Goal: Transaction & Acquisition: Purchase product/service

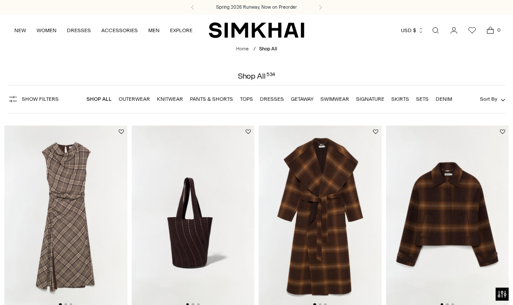
click at [276, 99] on link "Dresses" at bounding box center [272, 99] width 24 height 6
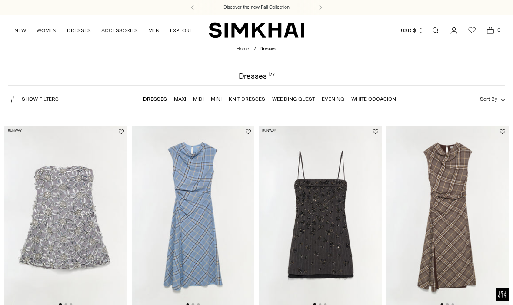
click at [23, 98] on span "Show Filters" at bounding box center [40, 99] width 37 height 6
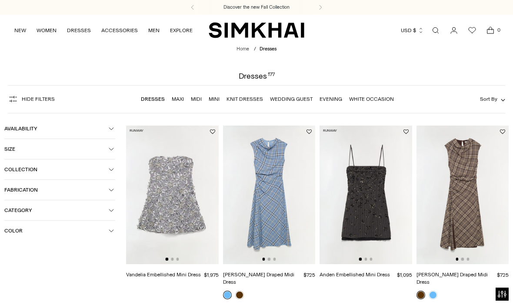
click at [111, 147] on button "Size" at bounding box center [59, 149] width 111 height 20
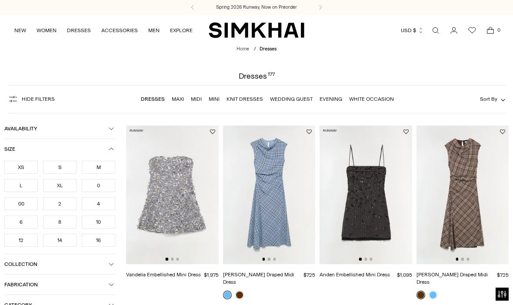
click at [57, 167] on div "S" at bounding box center [59, 167] width 33 height 13
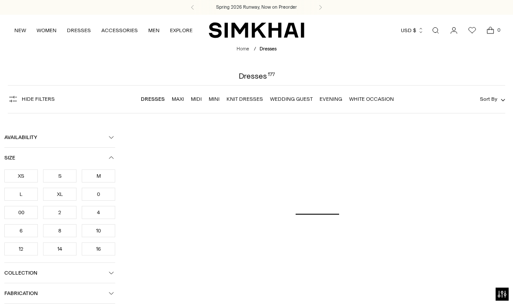
click at [58, 180] on div "S" at bounding box center [59, 176] width 33 height 13
